Goal: Communication & Community: Answer question/provide support

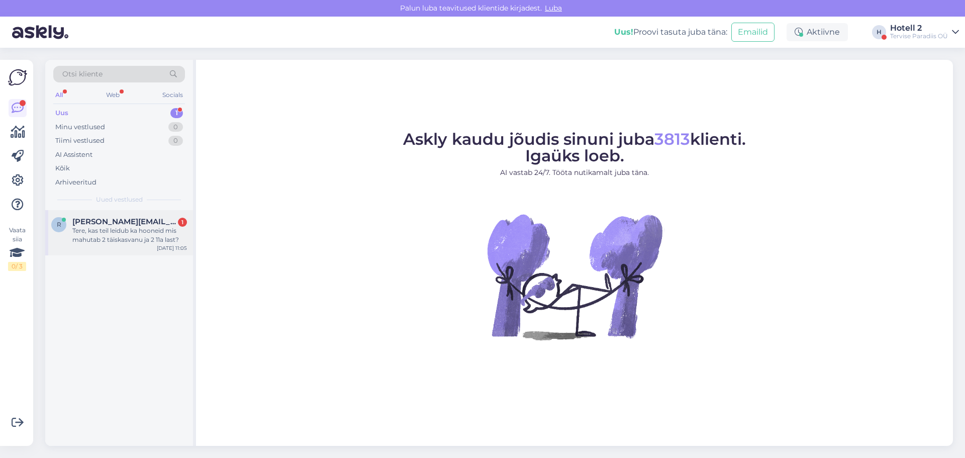
click at [121, 221] on span "[PERSON_NAME][EMAIL_ADDRESS][DOMAIN_NAME]" at bounding box center [124, 221] width 105 height 9
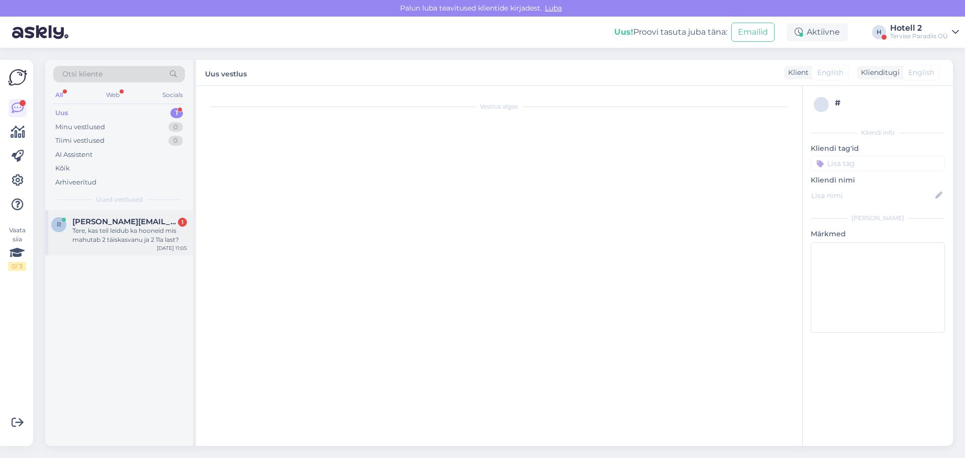
scroll to position [228, 0]
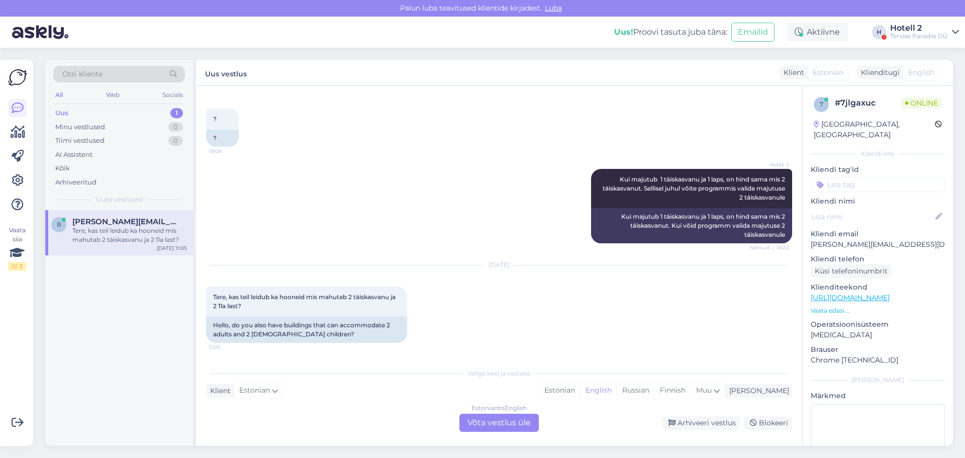
click at [513, 420] on div "Estonian to English Võta vestlus üle" at bounding box center [498, 423] width 79 height 18
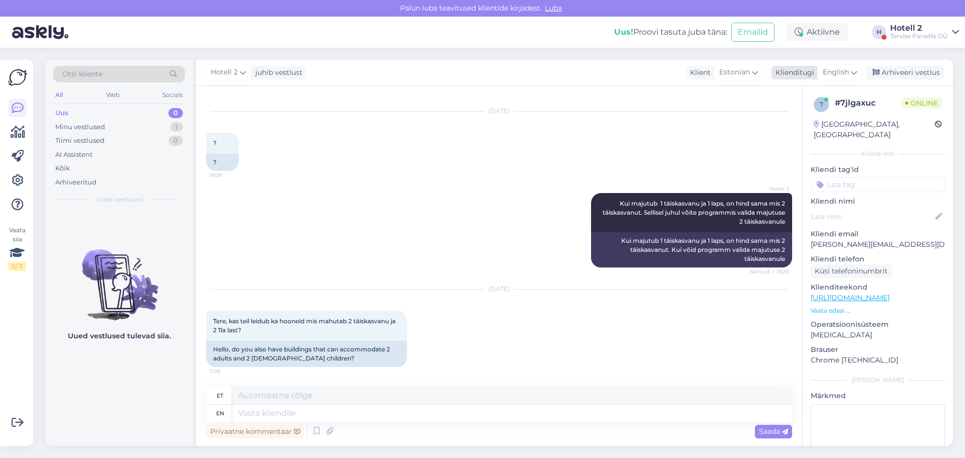
click at [839, 72] on span "English" at bounding box center [836, 72] width 26 height 11
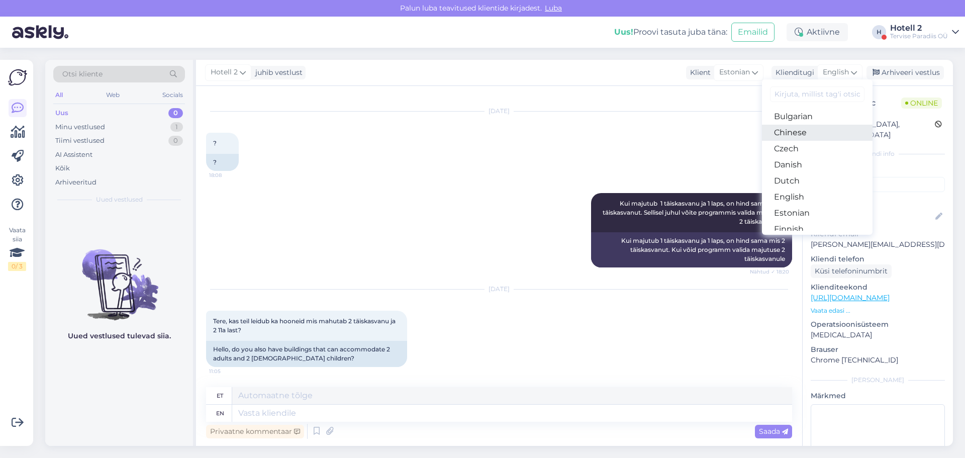
scroll to position [50, 0]
click at [791, 190] on link "Estonian" at bounding box center [817, 195] width 111 height 16
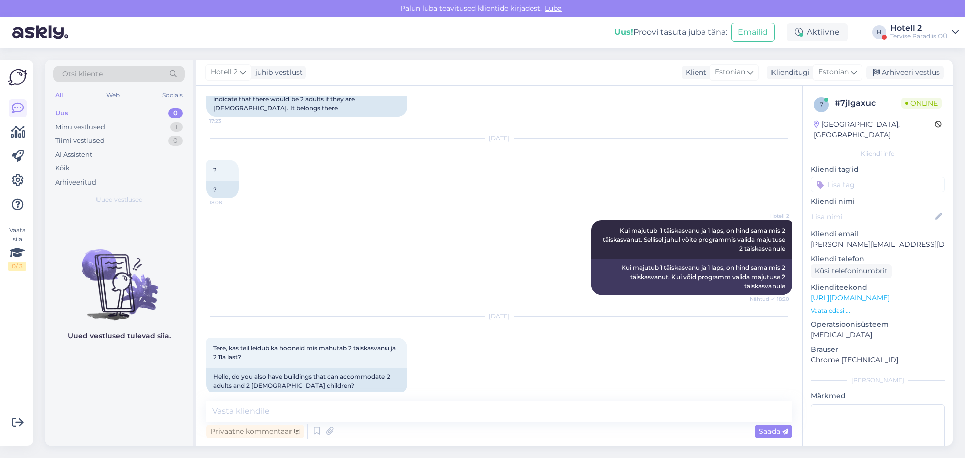
scroll to position [190, 0]
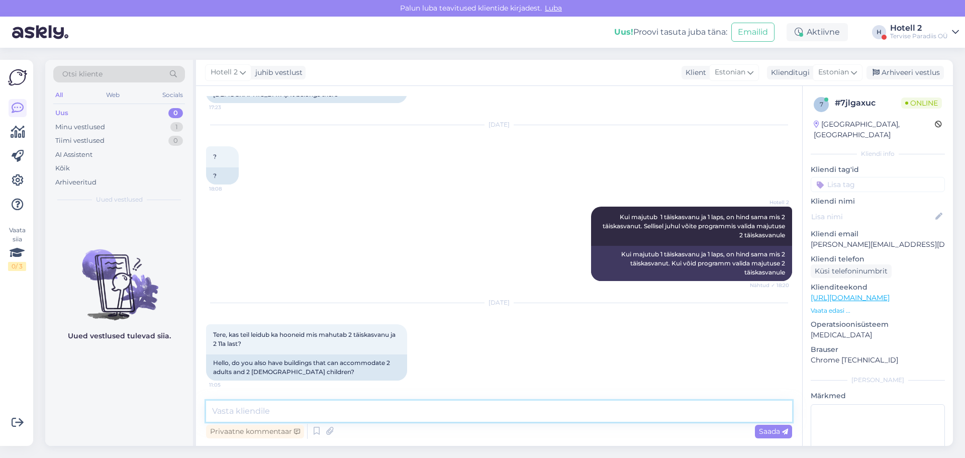
click at [310, 402] on textarea at bounding box center [499, 410] width 586 height 21
type textarea "Peretuppa mahub 2 täiskasvanut ja 2 last. Peretuba on 2 kõrvuti tuba ja uks kah…"
click at [780, 435] on span "Saada" at bounding box center [773, 431] width 29 height 9
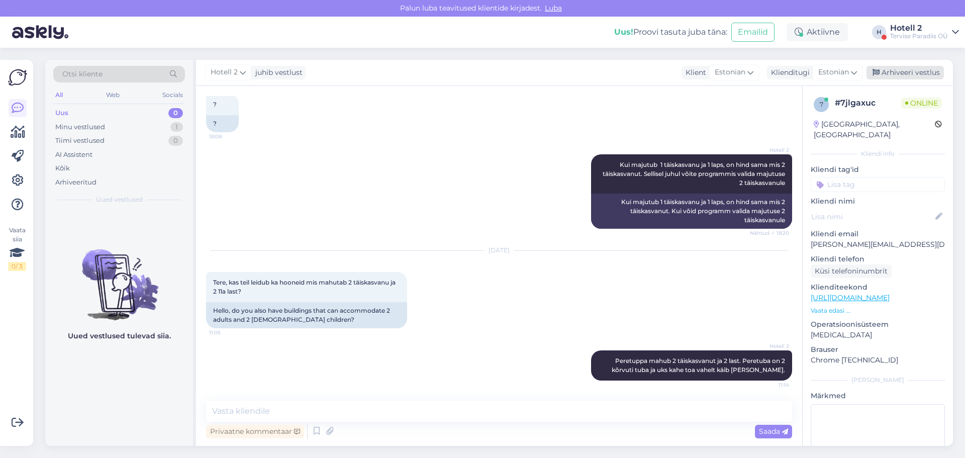
click at [916, 73] on div "Arhiveeri vestlus" at bounding box center [904, 73] width 77 height 14
